Goal: Check status: Check status

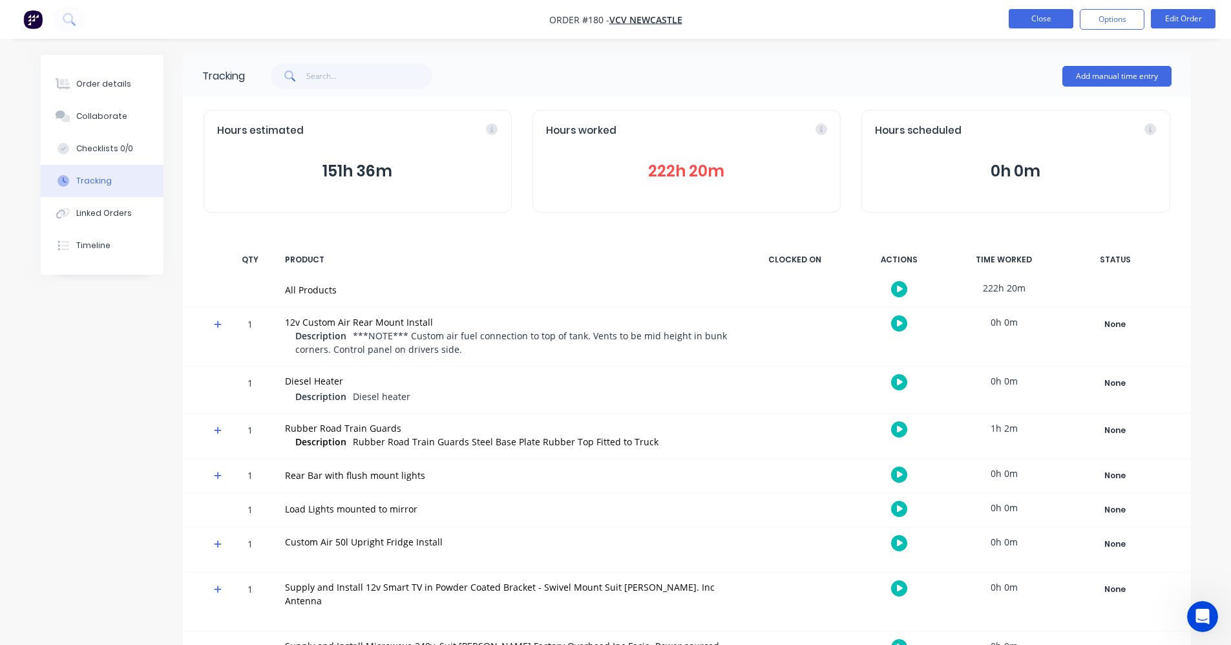
click at [1043, 18] on button "Close" at bounding box center [1041, 18] width 65 height 19
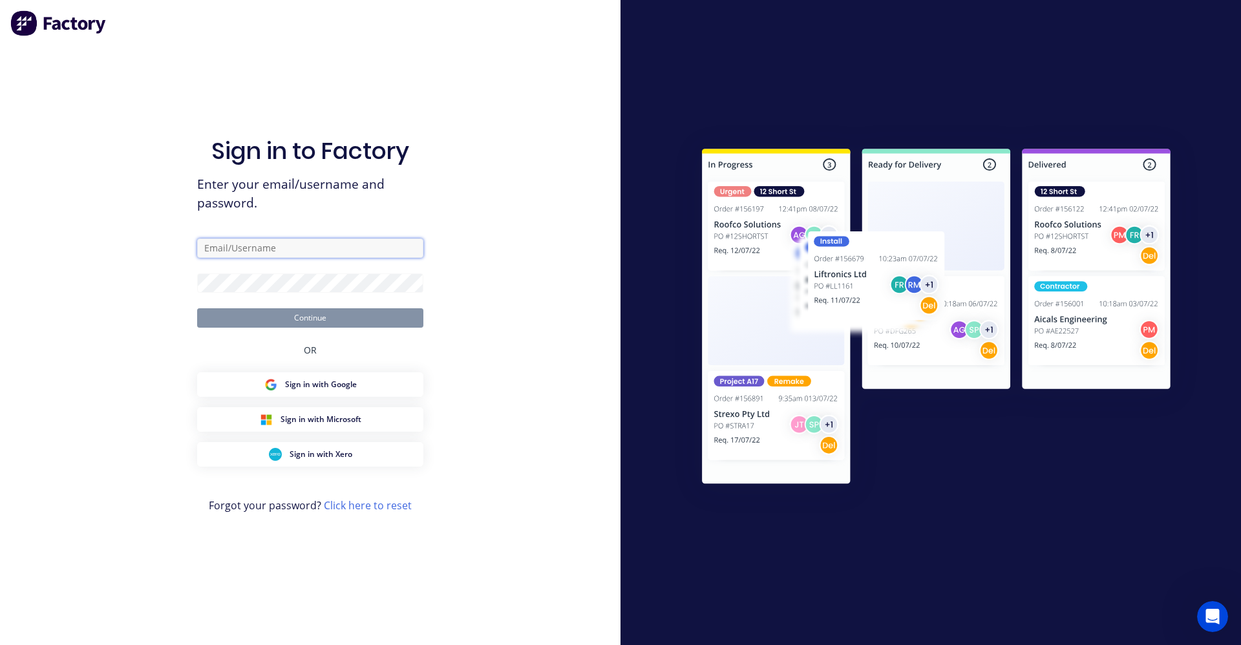
type input "[EMAIL_ADDRESS][DOMAIN_NAME]"
click at [317, 318] on button "Continue" at bounding box center [310, 317] width 226 height 19
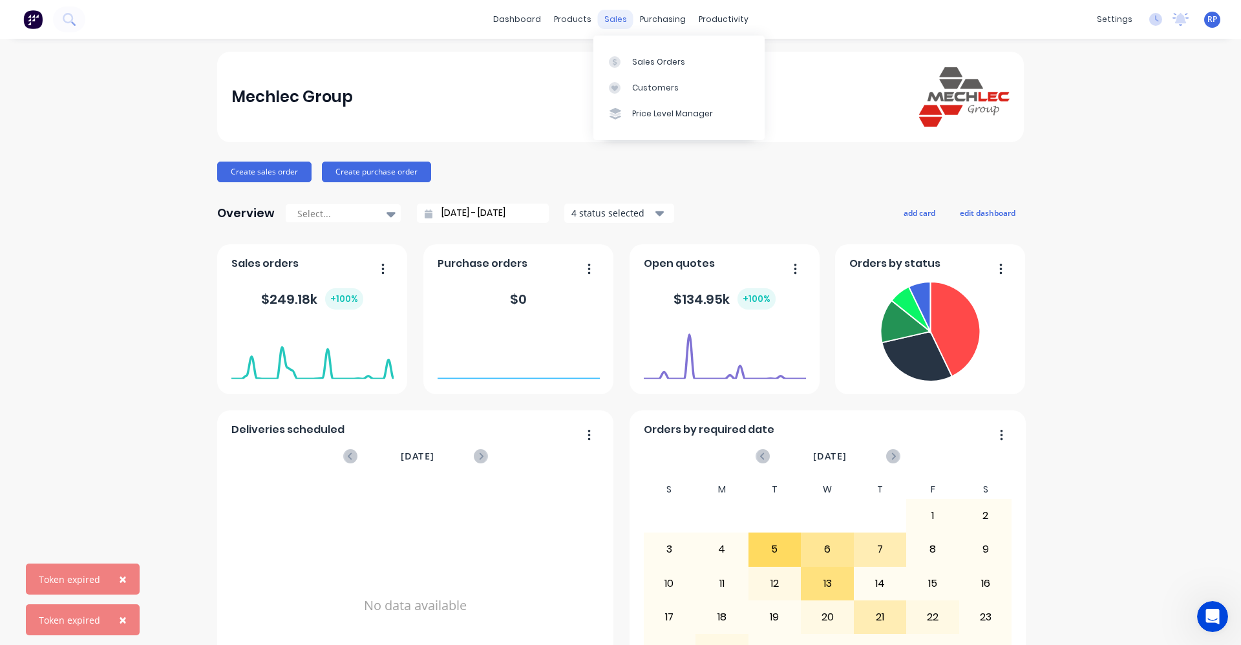
click at [613, 21] on div "sales" at bounding box center [616, 19] width 36 height 19
click at [648, 69] on link "Sales Orders" at bounding box center [678, 61] width 171 height 26
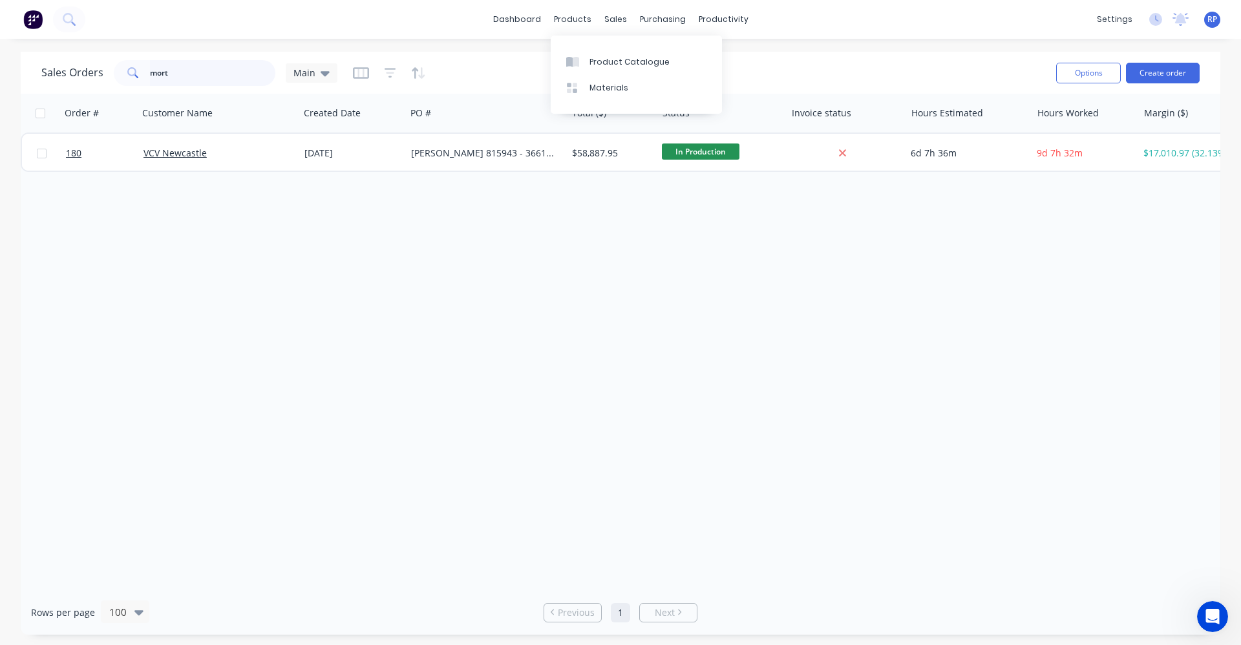
click at [201, 80] on input "mort" at bounding box center [213, 73] width 126 height 26
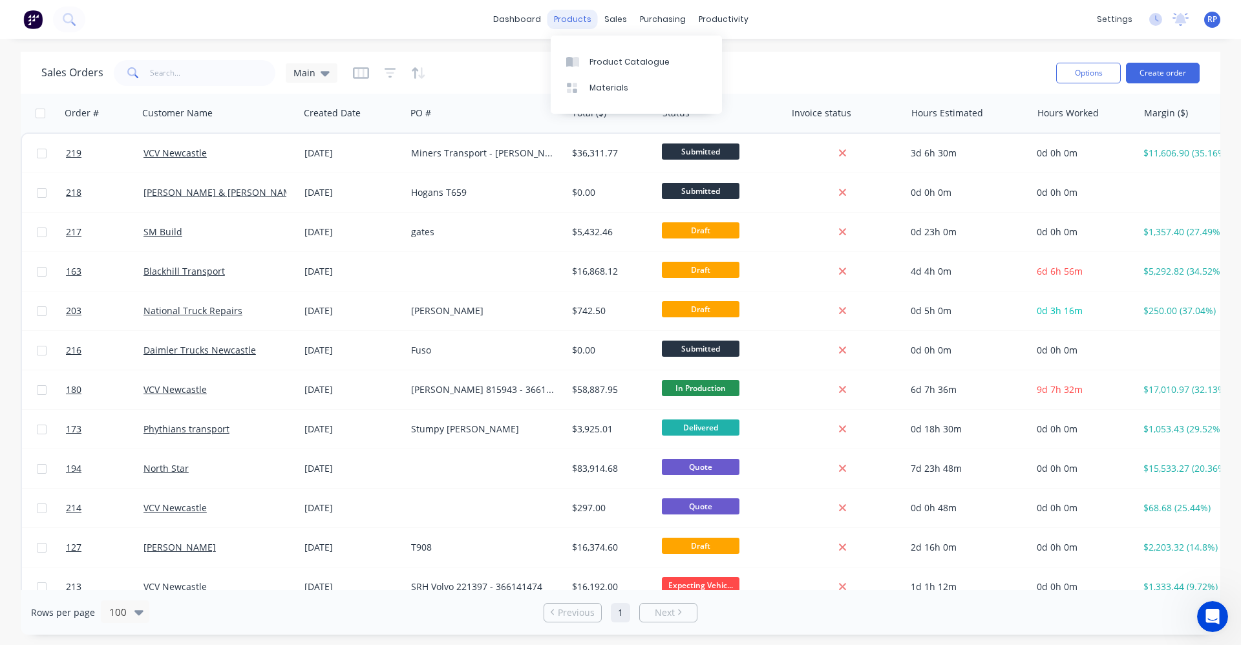
click at [583, 17] on div "products" at bounding box center [572, 19] width 50 height 19
click at [231, 78] on input "text" at bounding box center [213, 73] width 126 height 26
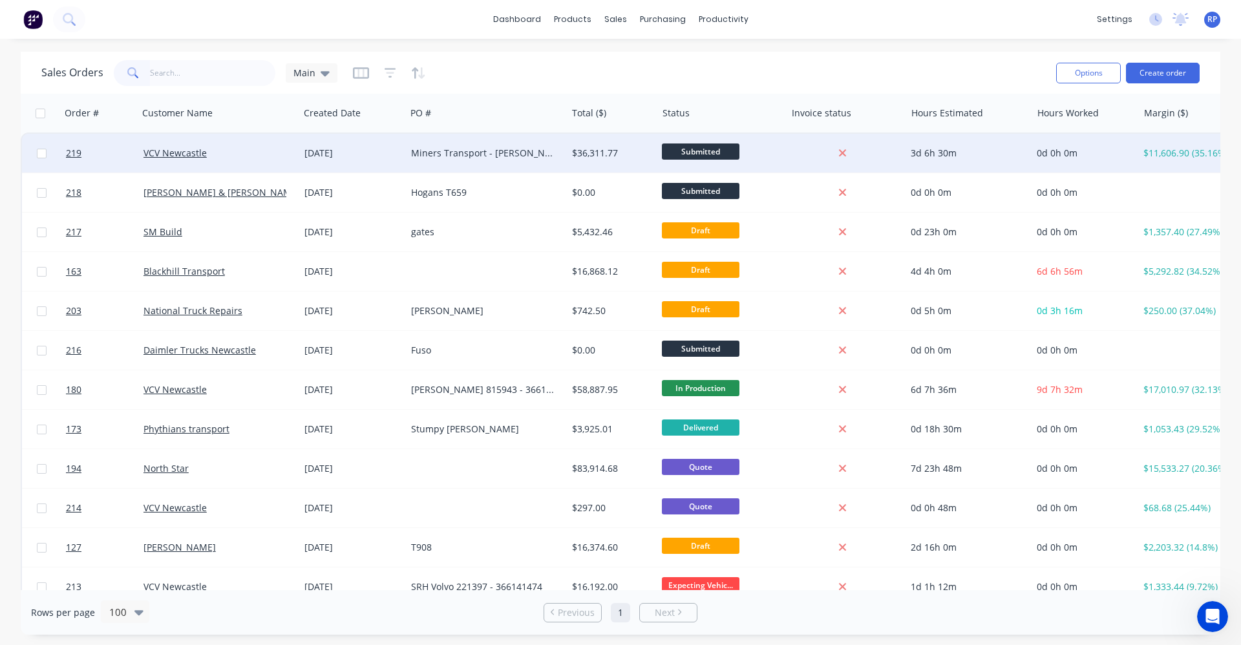
click at [412, 149] on div "Miners Transport - [PERSON_NAME] 815922" at bounding box center [482, 153] width 143 height 13
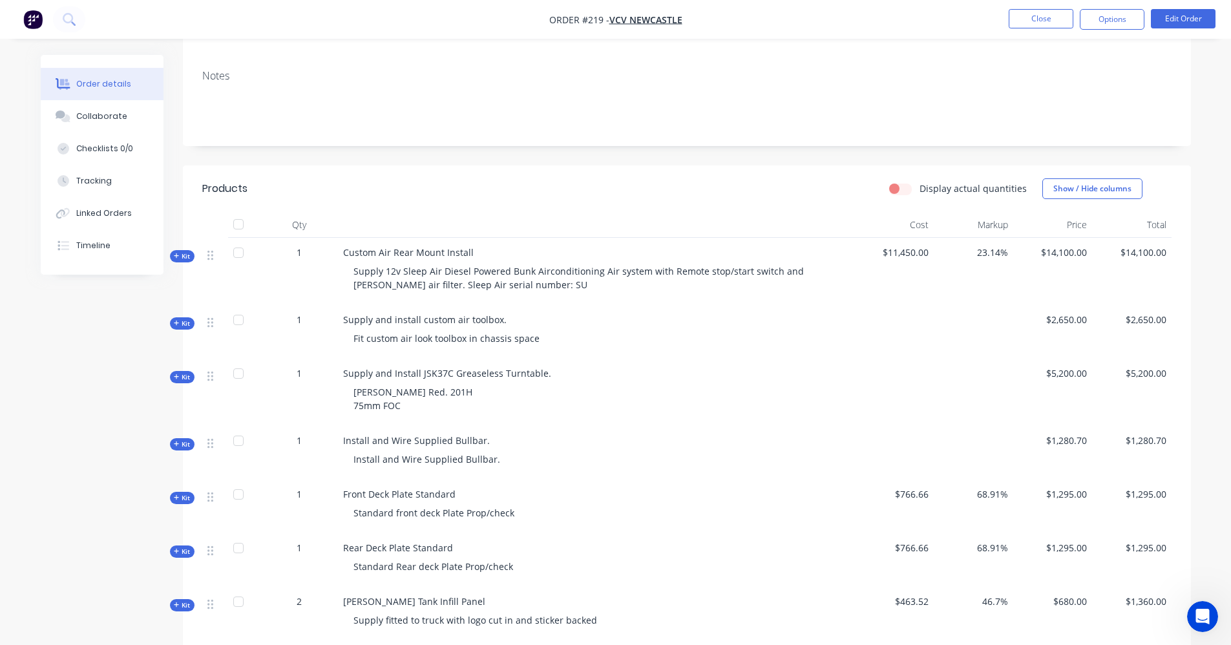
scroll to position [259, 0]
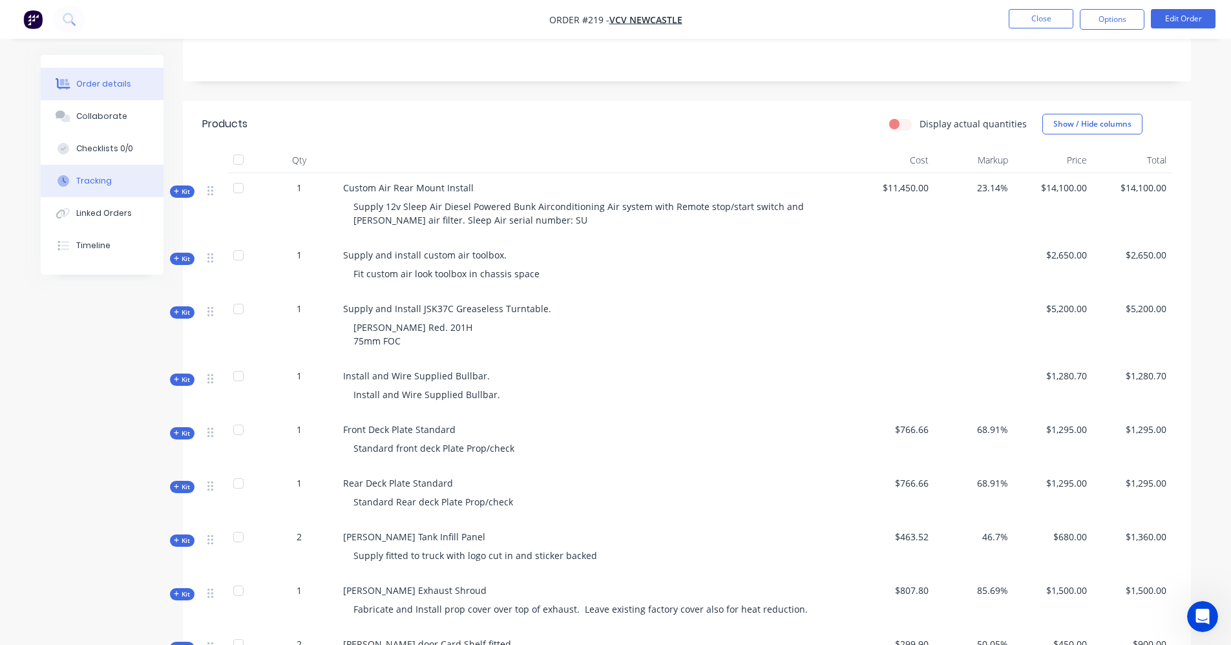
click at [89, 178] on div "Tracking" at bounding box center [94, 181] width 36 height 12
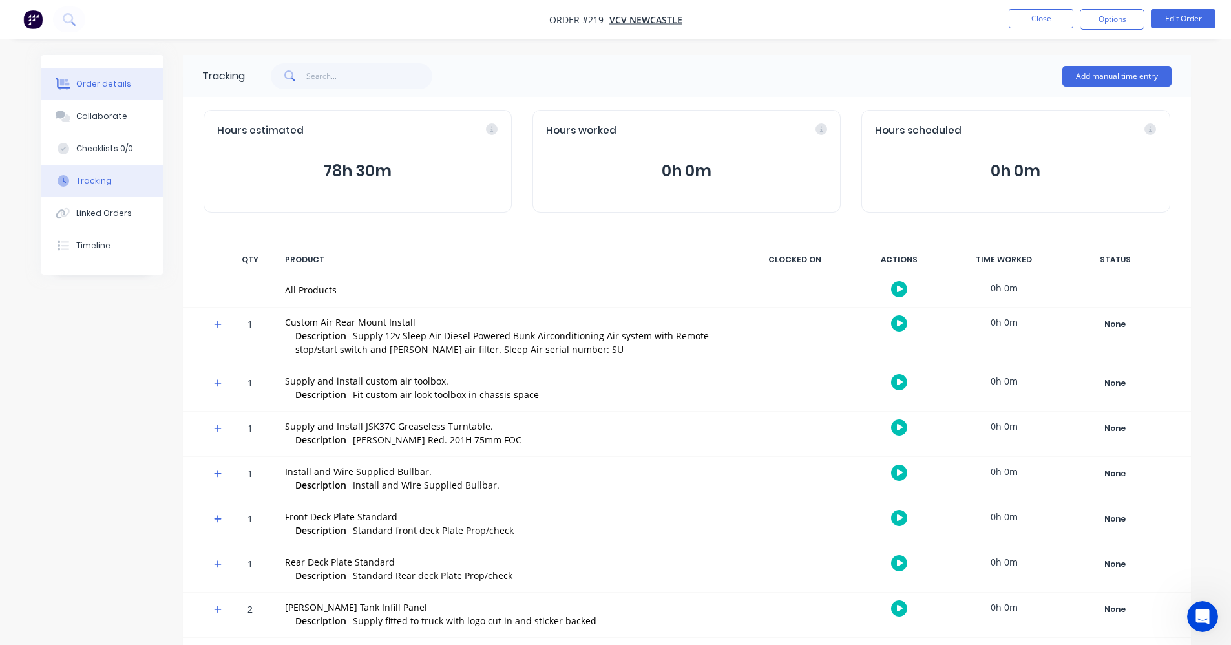
click at [122, 86] on div "Order details" at bounding box center [103, 84] width 55 height 12
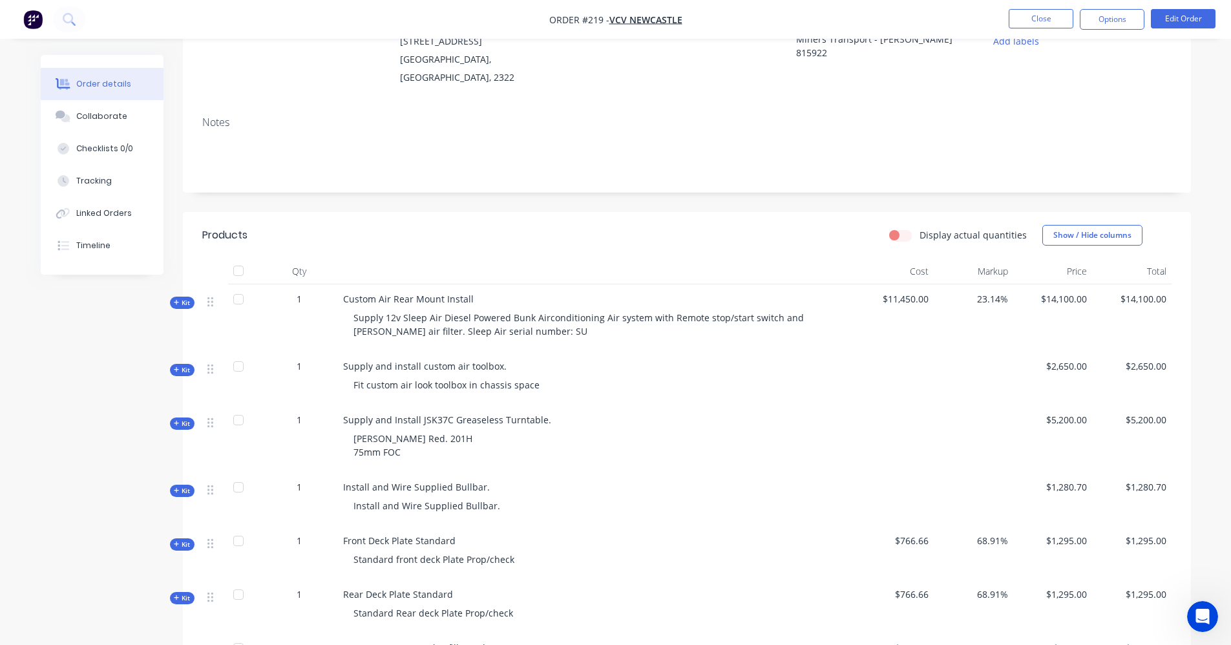
scroll to position [194, 0]
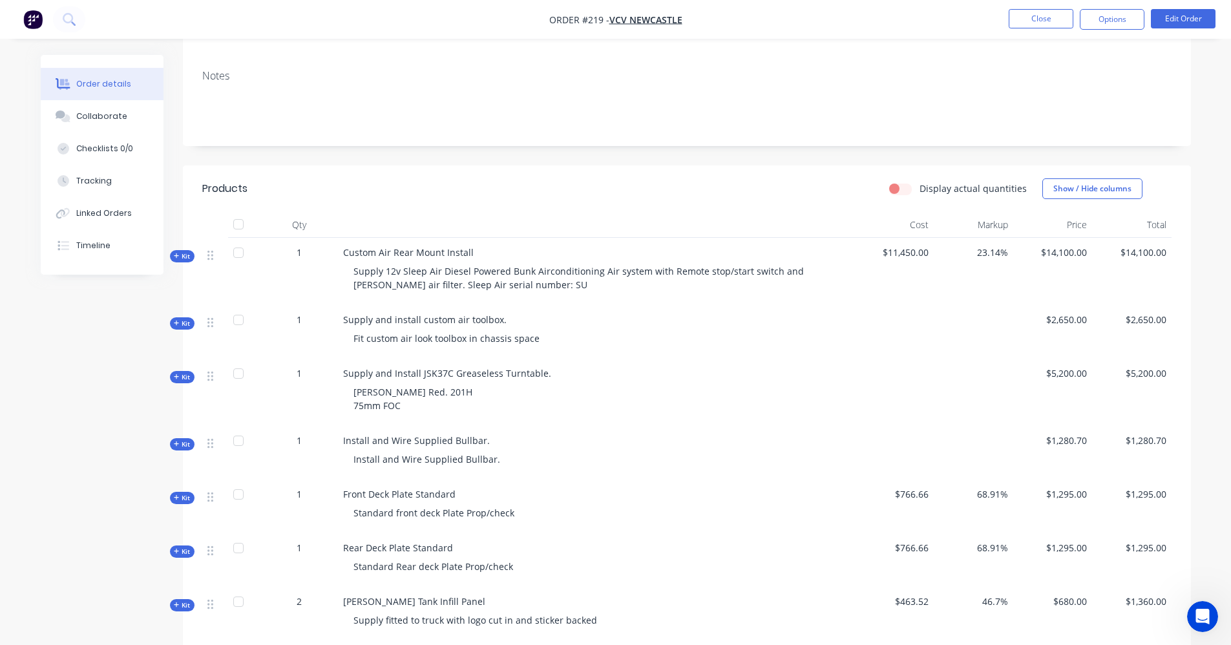
click at [180, 251] on span "Kit" at bounding box center [182, 256] width 17 height 10
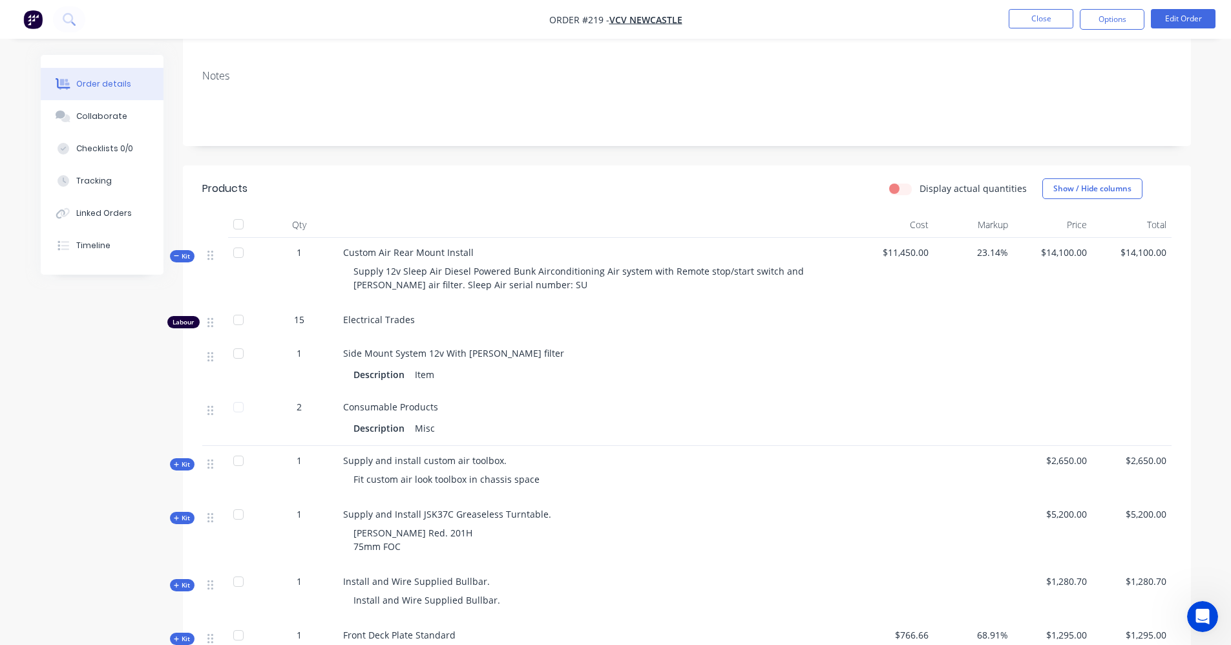
click at [175, 462] on icon at bounding box center [177, 465] width 6 height 6
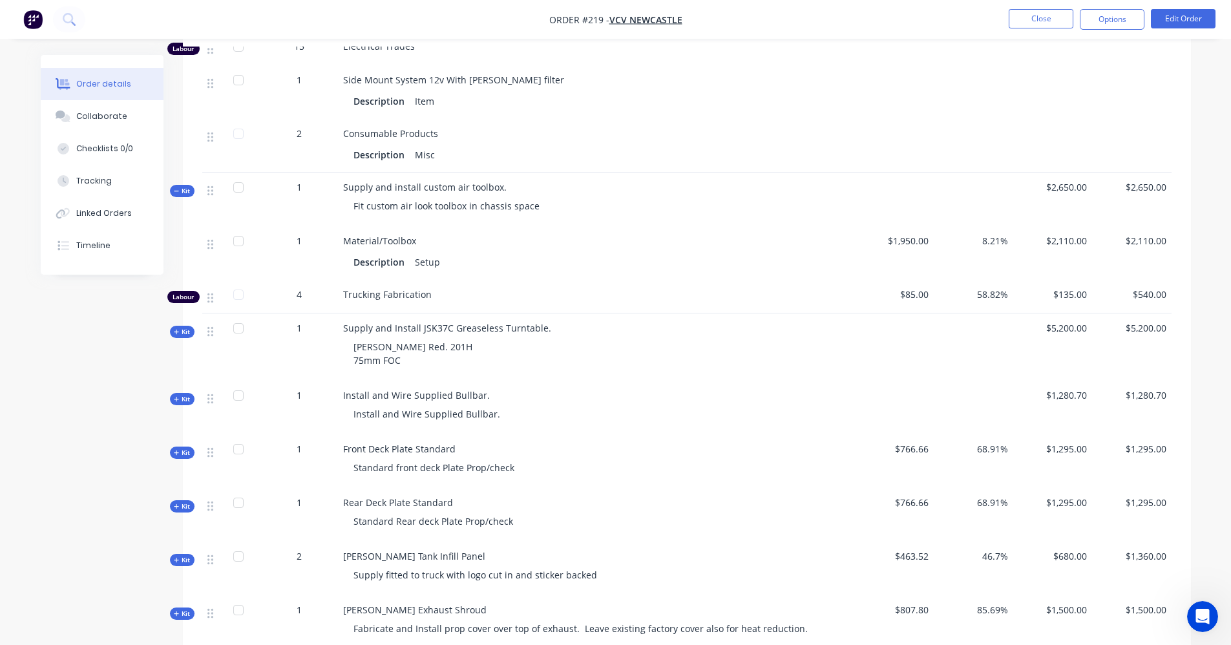
scroll to position [466, 0]
click at [176, 396] on span "Kit" at bounding box center [182, 401] width 17 height 10
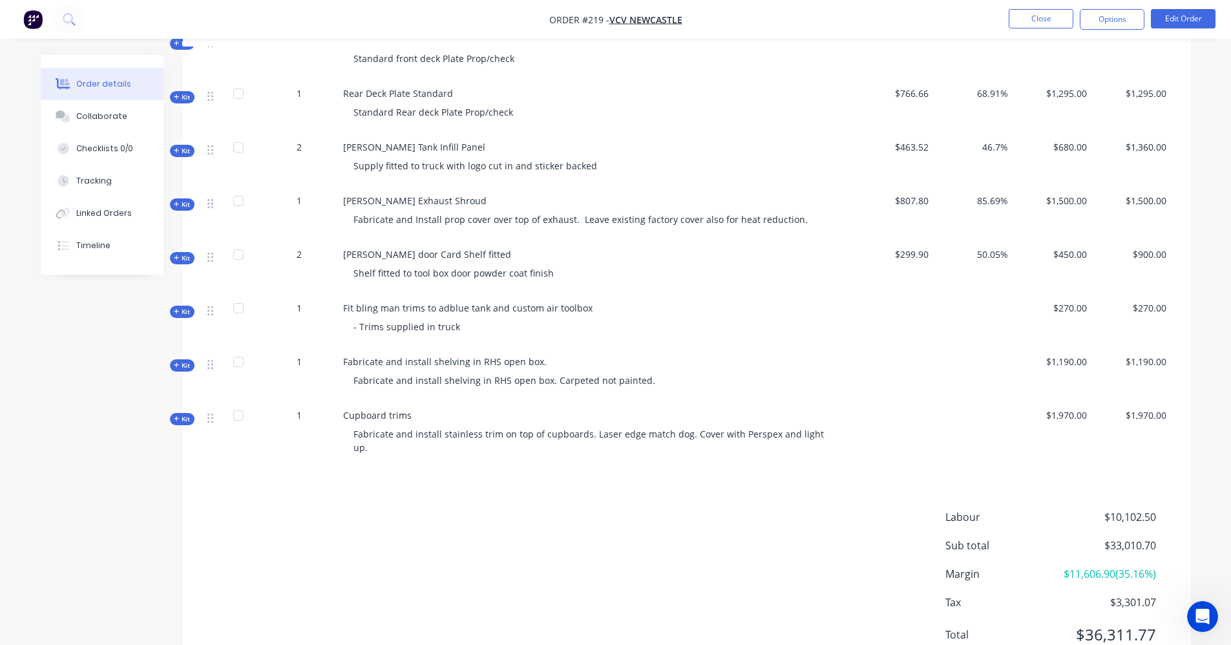
scroll to position [1147, 0]
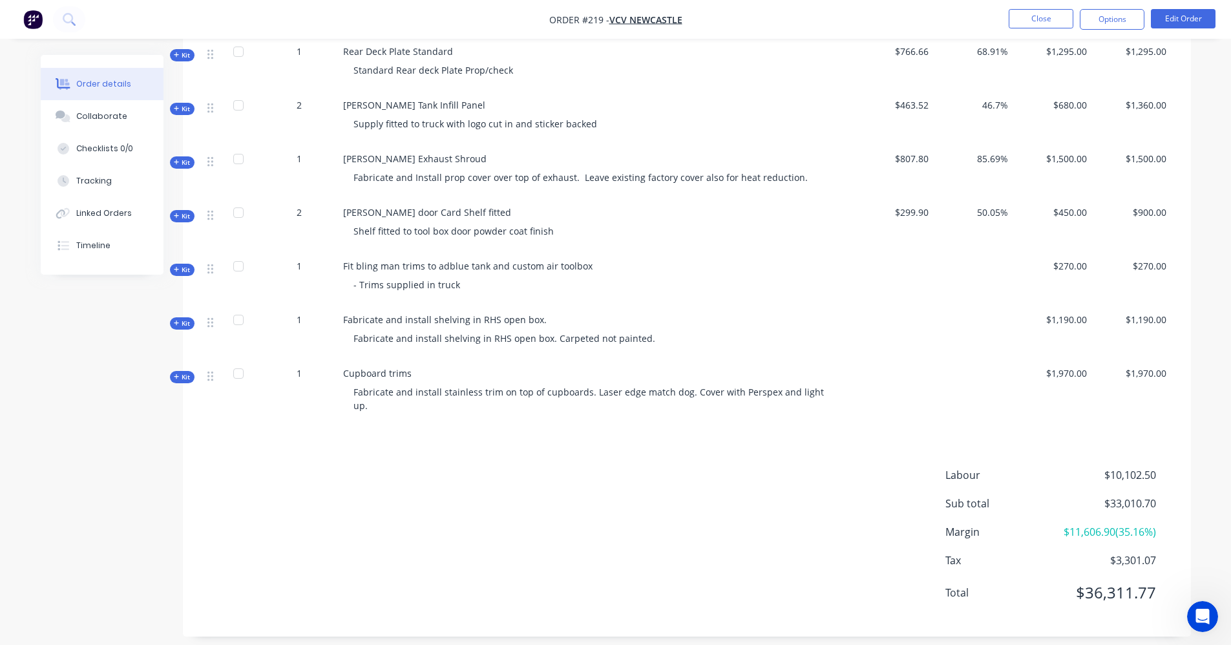
click at [175, 104] on span "Kit" at bounding box center [182, 109] width 17 height 10
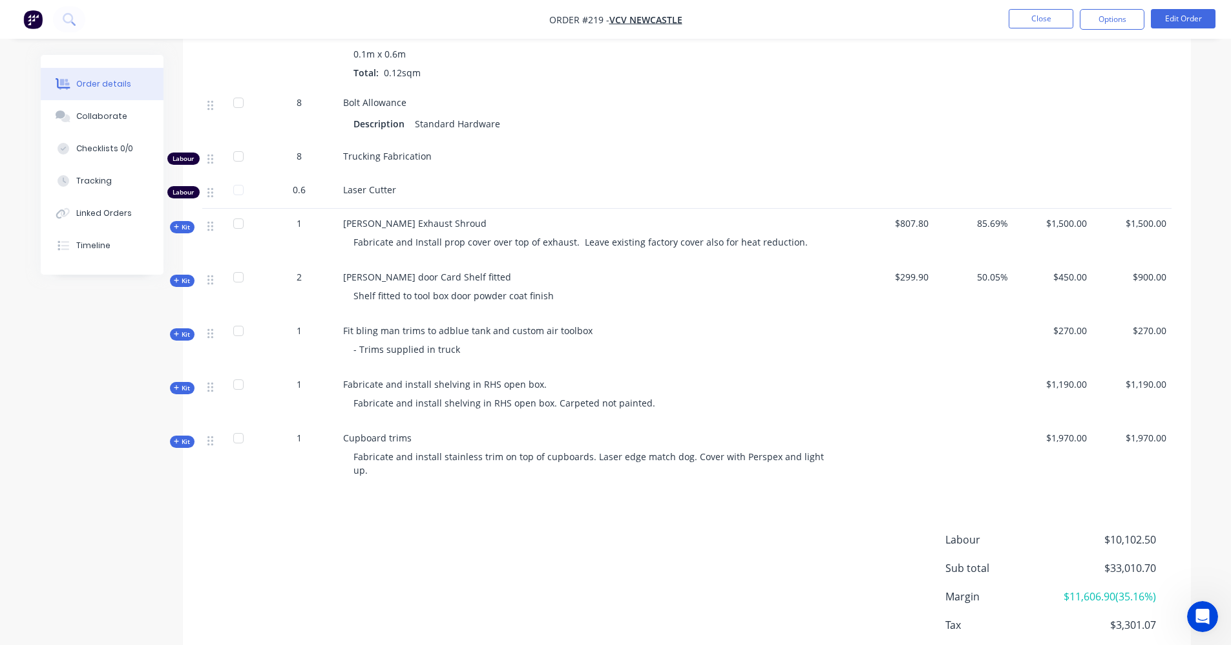
scroll to position [1525, 0]
